Goal: Task Accomplishment & Management: Manage account settings

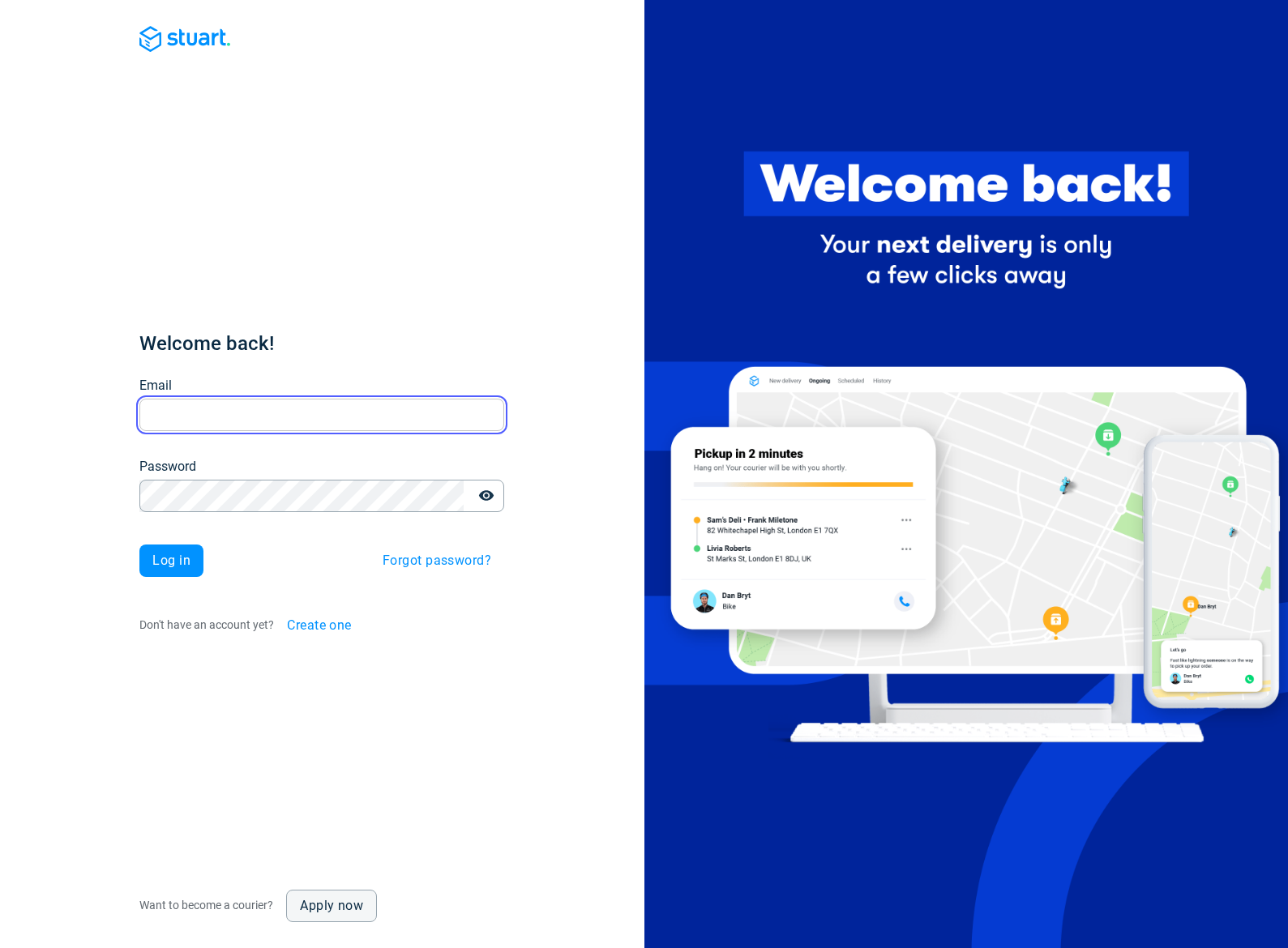
click at [295, 419] on input "Email" at bounding box center [322, 415] width 365 height 32
type input "[EMAIL_ADDRESS][DOMAIN_NAME]"
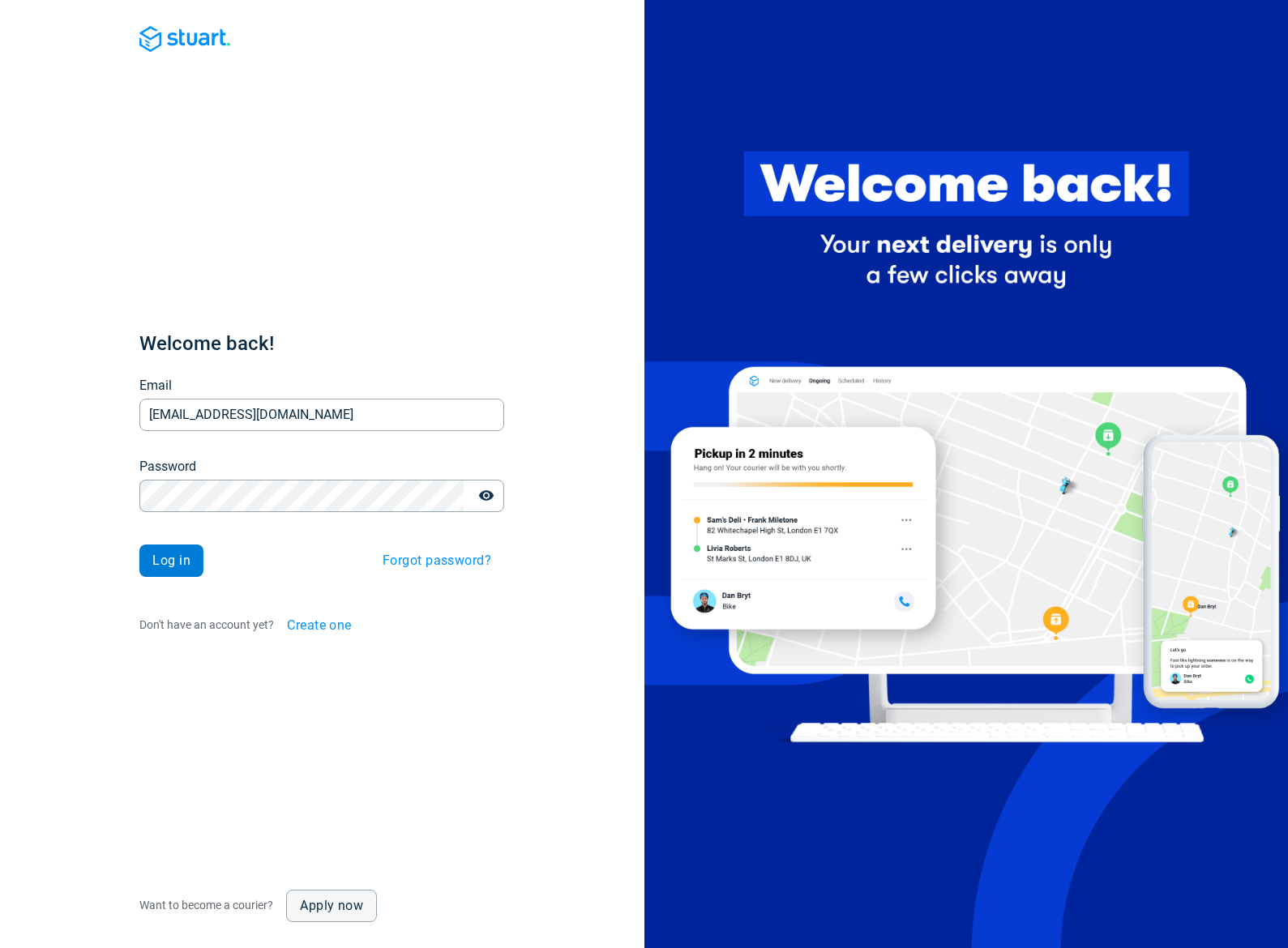
click at [190, 559] on button "Log in" at bounding box center [171, 561] width 64 height 33
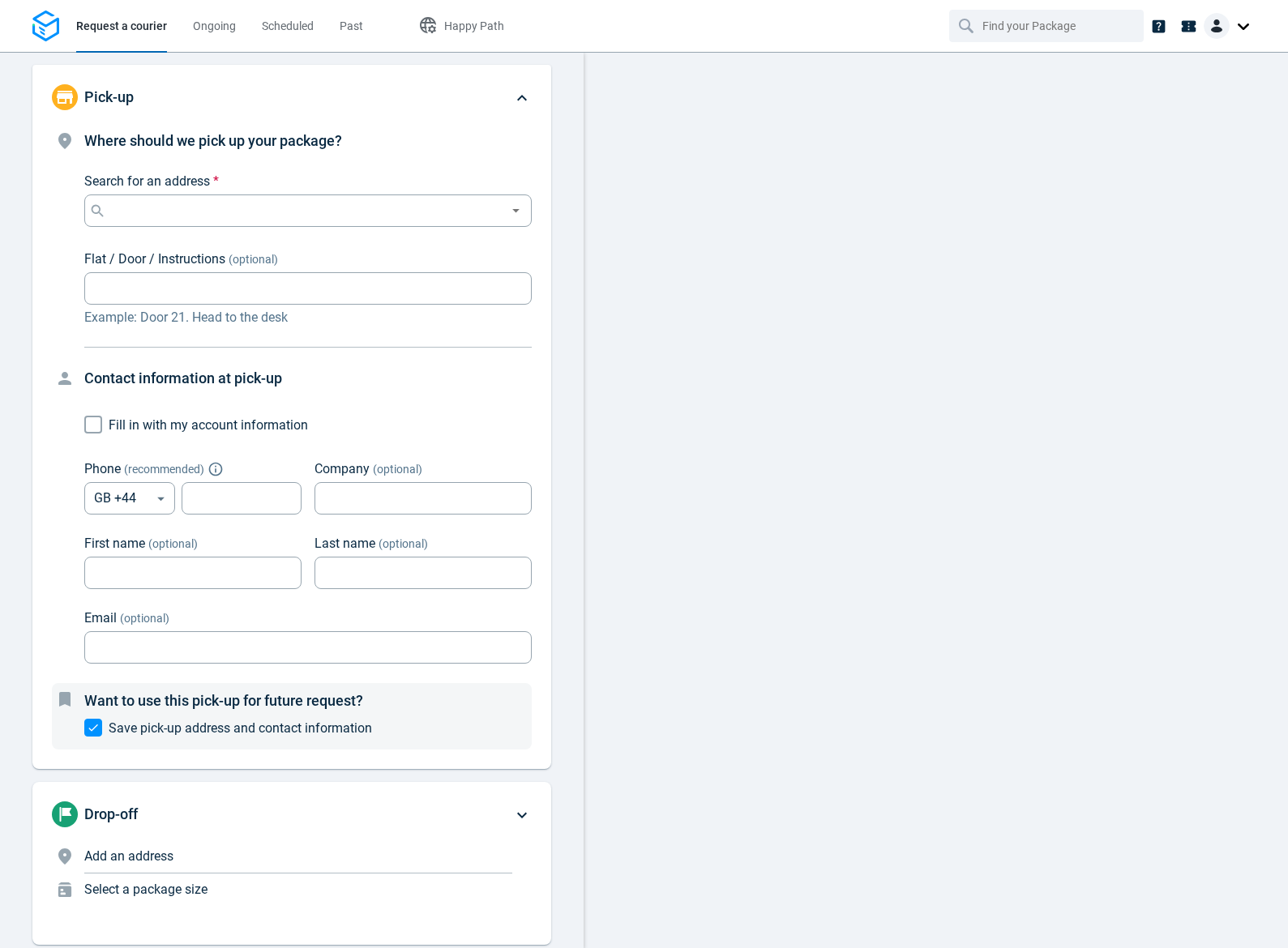
type input "PL"
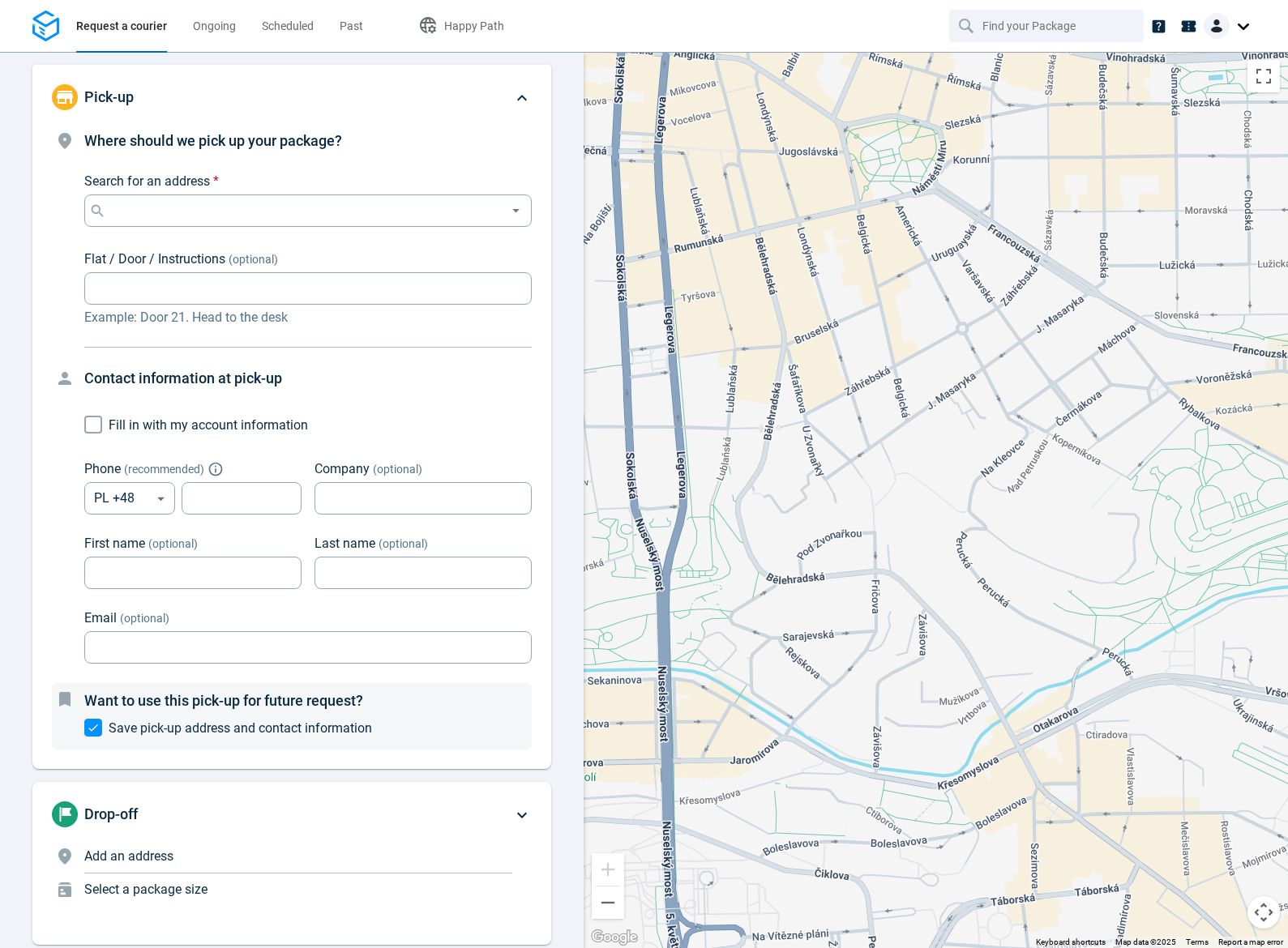
click at [1235, 28] on div at bounding box center [1229, 25] width 52 height 26
click at [1195, 69] on div "Artistsweb" at bounding box center [1195, 68] width 122 height 30
click at [1178, 109] on link "Settings" at bounding box center [1194, 100] width 115 height 26
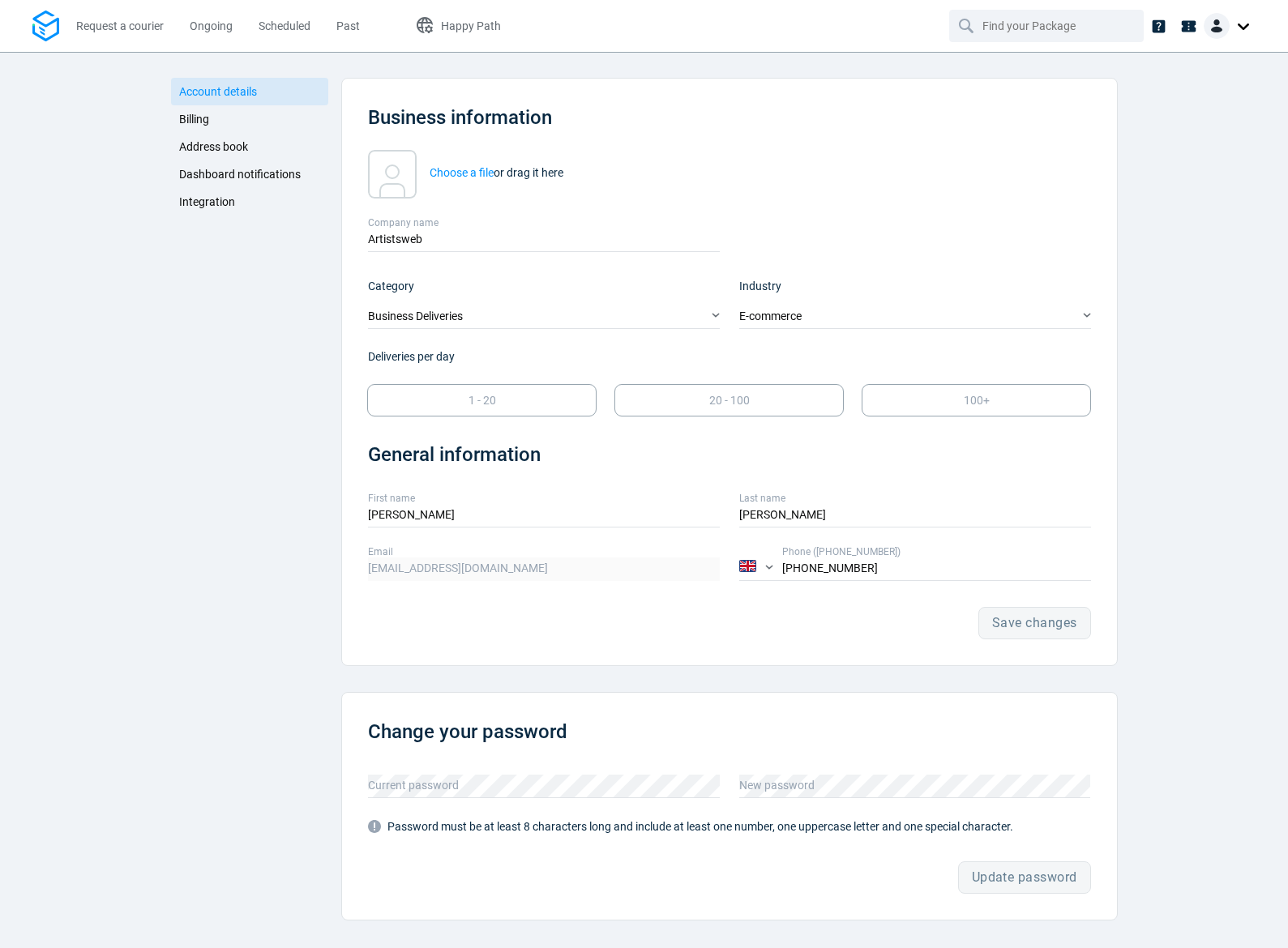
click at [199, 212] on link "Integration" at bounding box center [250, 201] width 158 height 27
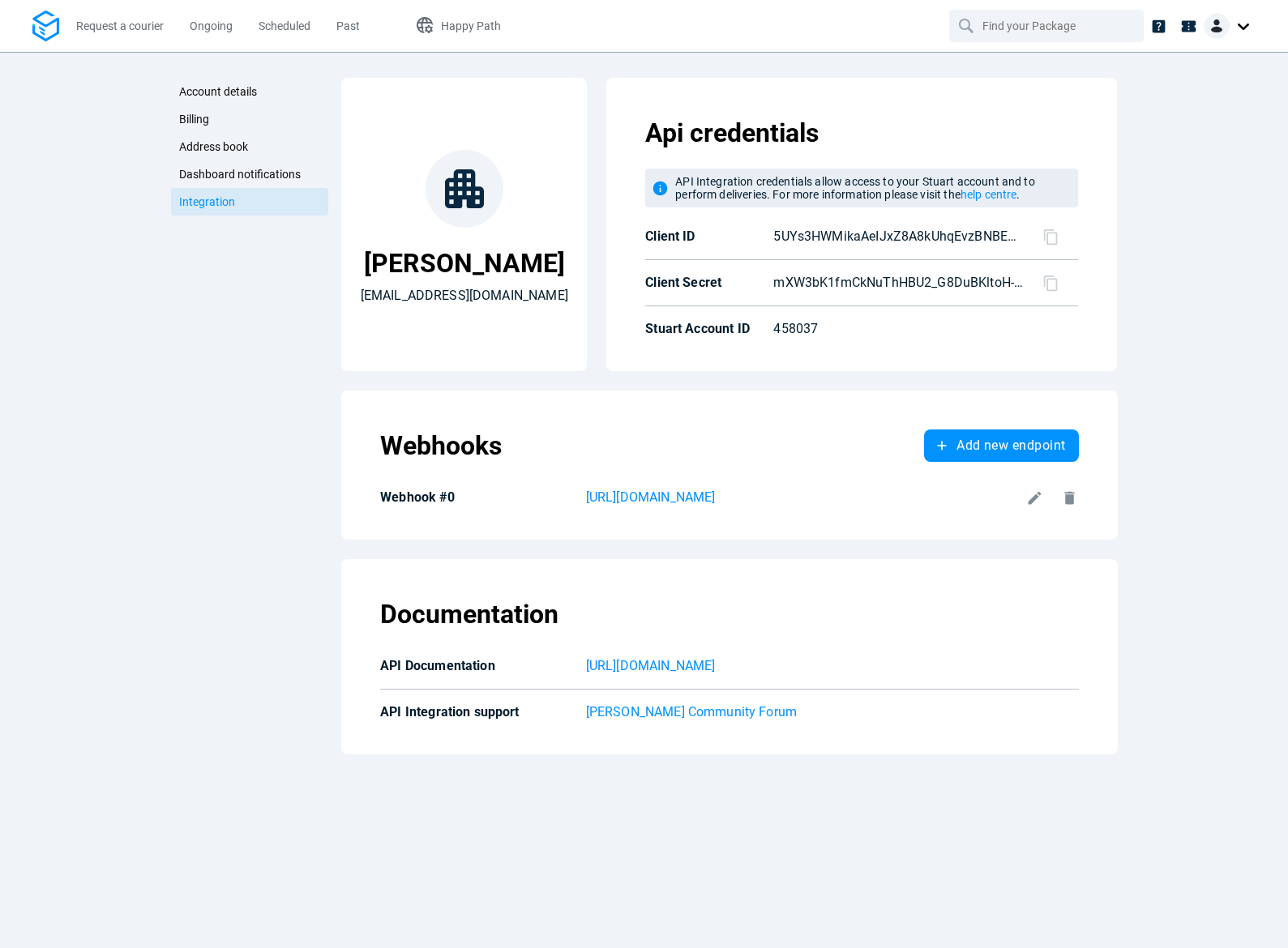
click at [1031, 502] on icon at bounding box center [1035, 497] width 13 height 13
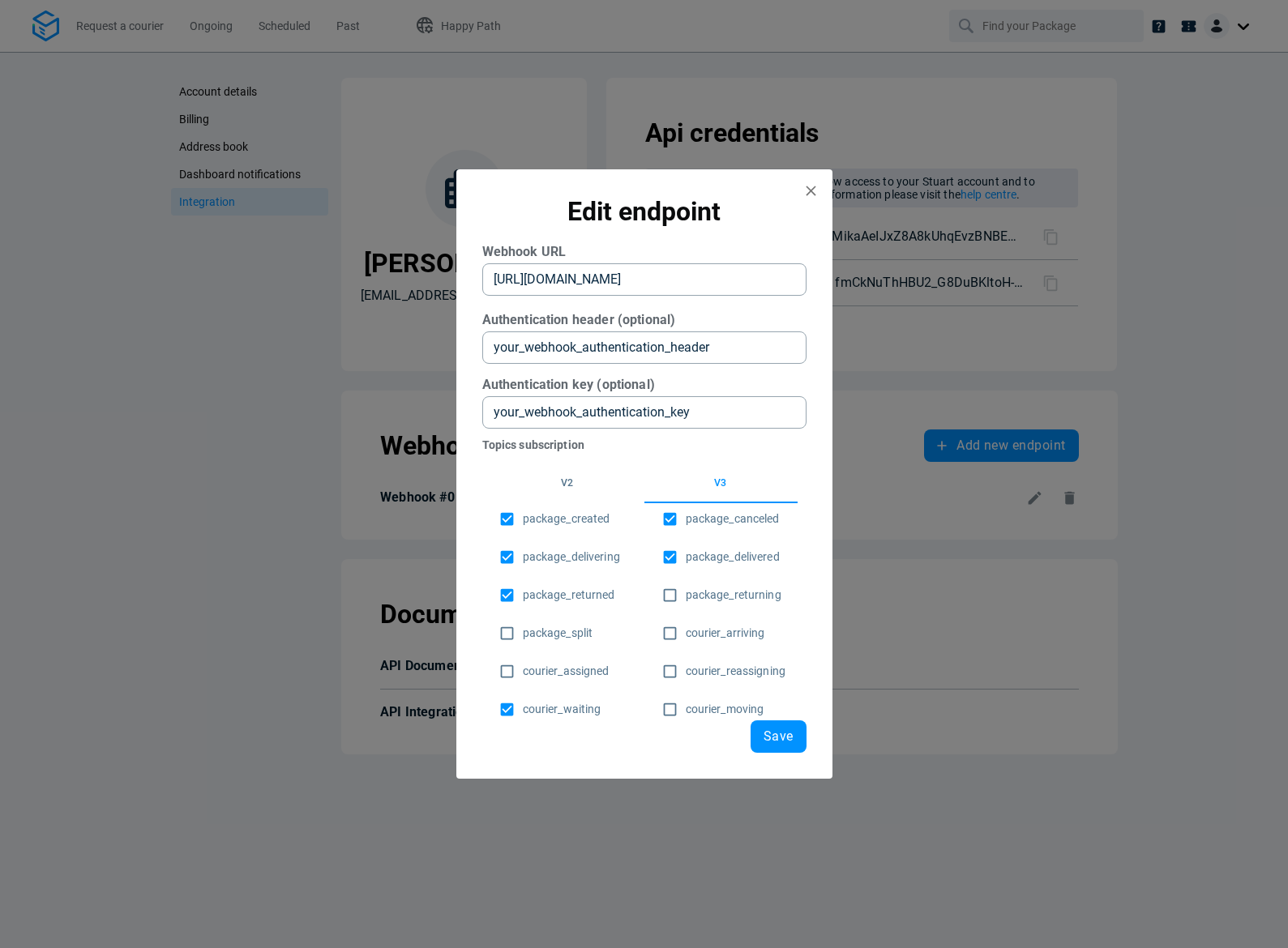
click at [727, 281] on URL "[URL][DOMAIN_NAME]" at bounding box center [644, 279] width 324 height 33
click at [812, 187] on icon "close" at bounding box center [810, 191] width 10 height 10
